Goal: Check status: Check status

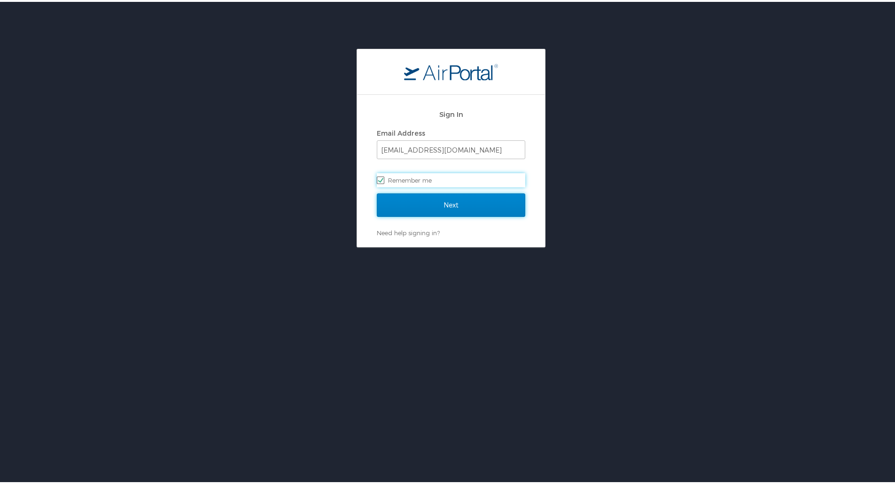
click at [469, 203] on input "Next" at bounding box center [451, 203] width 148 height 23
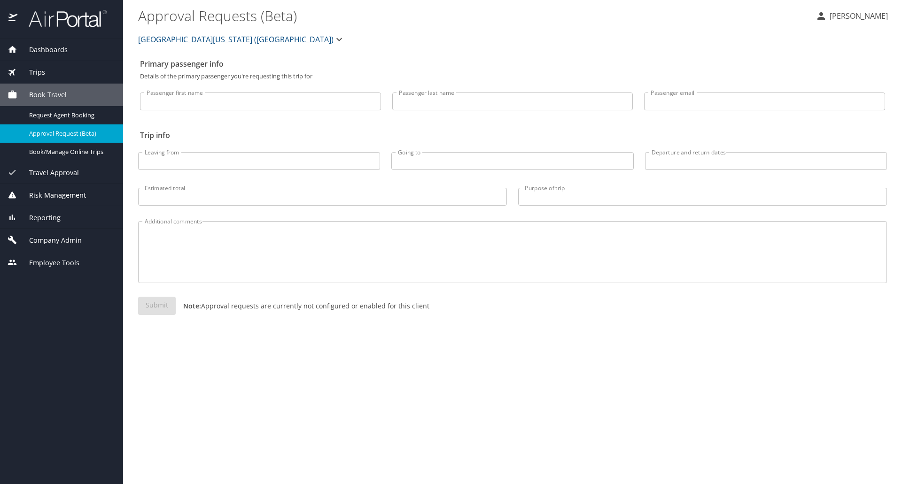
click at [39, 72] on span "Trips" at bounding box center [31, 72] width 28 height 10
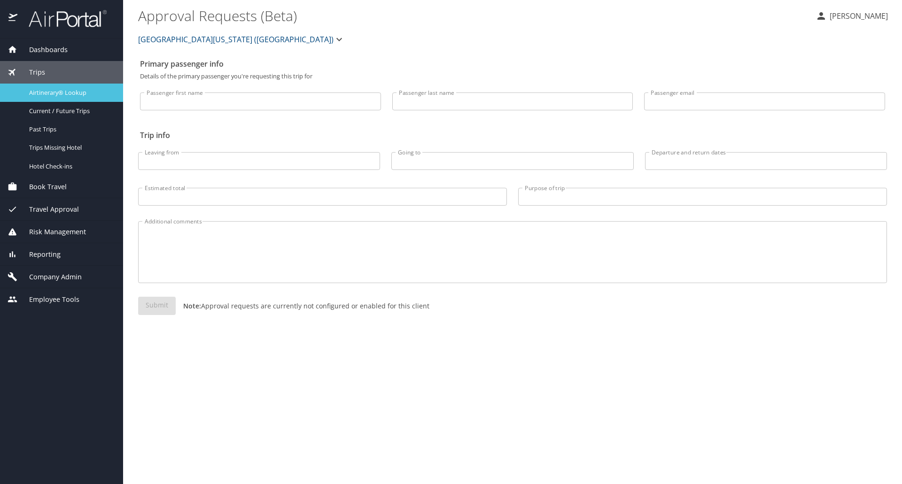
click at [50, 91] on span "Airtinerary® Lookup" at bounding box center [70, 92] width 83 height 9
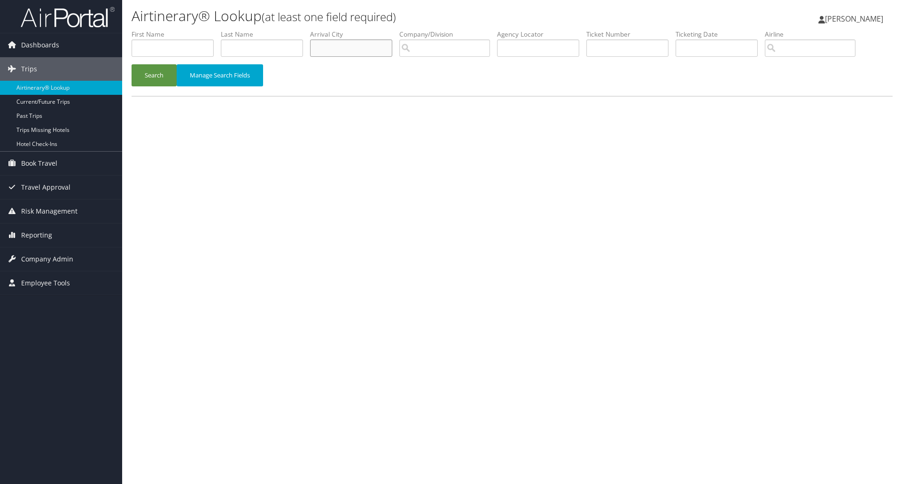
click at [352, 45] on input "text" at bounding box center [351, 47] width 82 height 17
type input "seattle"
click at [132, 64] on button "Search" at bounding box center [154, 75] width 45 height 22
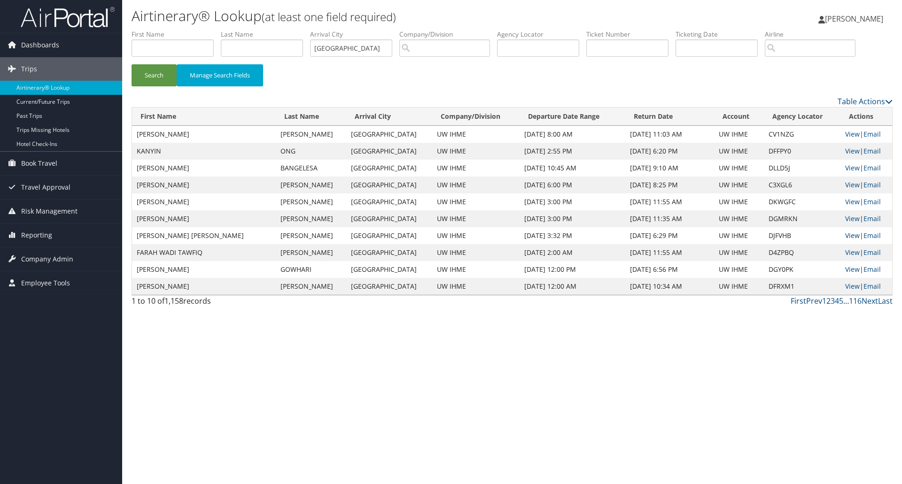
click at [850, 235] on link "View" at bounding box center [852, 235] width 15 height 9
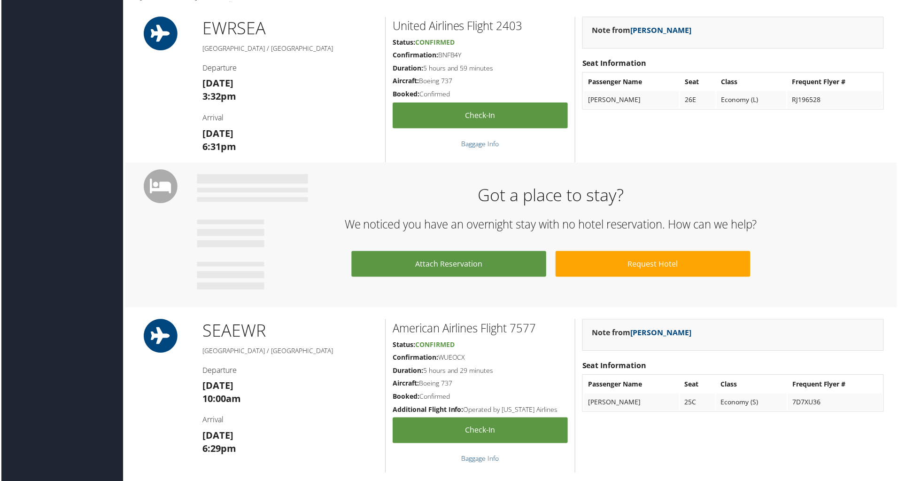
scroll to position [282, 0]
